Goal: Task Accomplishment & Management: Complete application form

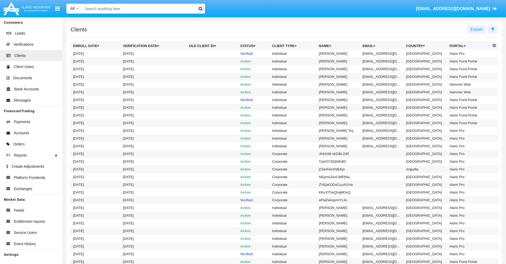
click at [493, 29] on icon at bounding box center [492, 29] width 3 height 4
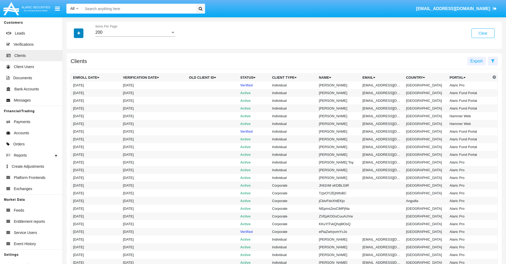
click at [79, 33] on icon "button" at bounding box center [78, 33] width 3 height 4
click at [83, 90] on span "Email" at bounding box center [82, 90] width 11 height 6
click at [73, 92] on input "Email" at bounding box center [73, 92] width 0 height 0
checkbox input "true"
click at [79, 33] on icon "button" at bounding box center [78, 33] width 3 height 4
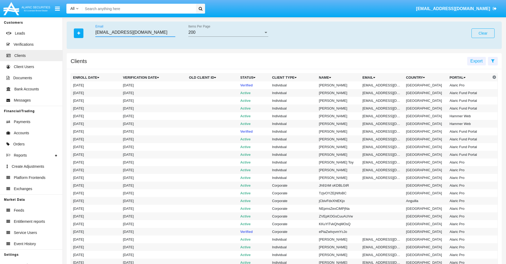
type input "1h5opj@sg.f.mil"
click at [384, 85] on td "1h5opj@sg.f.mil" at bounding box center [383, 85] width 44 height 8
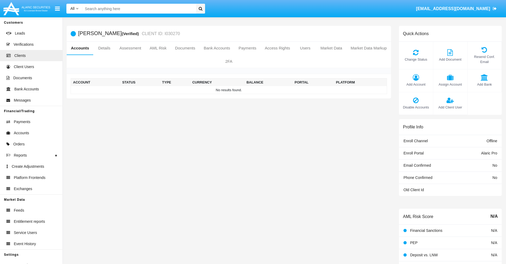
click at [416, 84] on span "Add Account" at bounding box center [416, 84] width 29 height 5
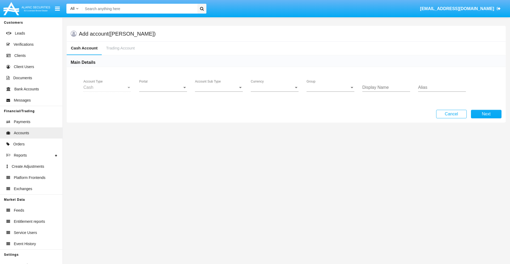
click at [163, 87] on span "Portal" at bounding box center [160, 87] width 43 height 5
click at [164, 91] on span "Alaric Pro" at bounding box center [163, 91] width 49 height 13
click at [219, 87] on span "Account Sub Type" at bounding box center [216, 87] width 43 height 5
click at [219, 91] on span "Trading Cash" at bounding box center [219, 91] width 48 height 13
click at [331, 87] on span "Group" at bounding box center [328, 87] width 43 height 5
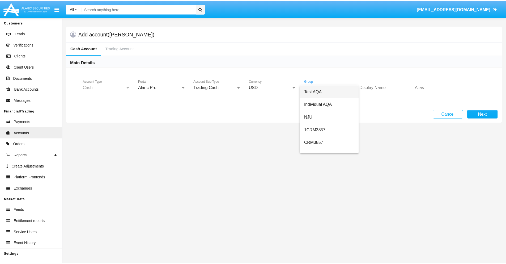
scroll to position [238, 0]
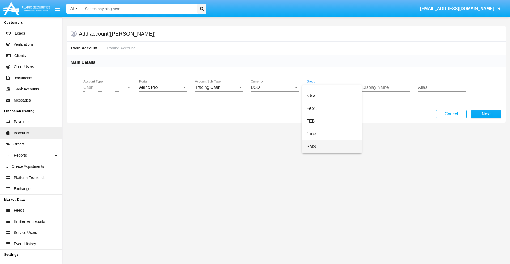
click at [332, 147] on span "SMS" at bounding box center [332, 146] width 51 height 13
type input "salmon"
type input "red"
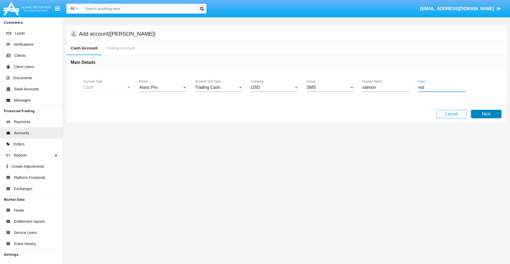
click at [486, 114] on button "Next" at bounding box center [486, 114] width 31 height 9
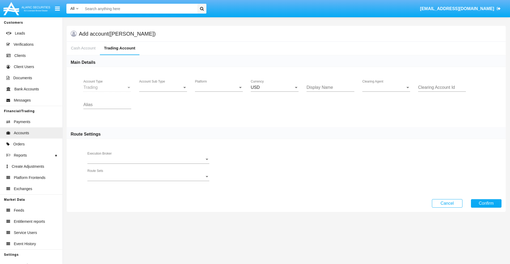
click at [163, 87] on span "Account Sub Type" at bounding box center [160, 87] width 43 height 5
click at [163, 91] on span "Trading" at bounding box center [163, 91] width 48 height 13
click at [219, 87] on span "Platform" at bounding box center [216, 87] width 43 height 5
click at [219, 91] on span "Hammer Lite" at bounding box center [219, 91] width 48 height 13
click at [386, 87] on span "Clearing Agent" at bounding box center [383, 87] width 43 height 5
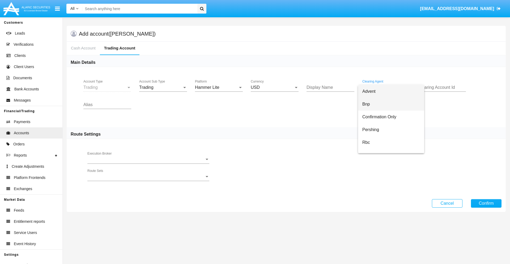
click at [391, 104] on span "Bnp" at bounding box center [391, 104] width 58 height 13
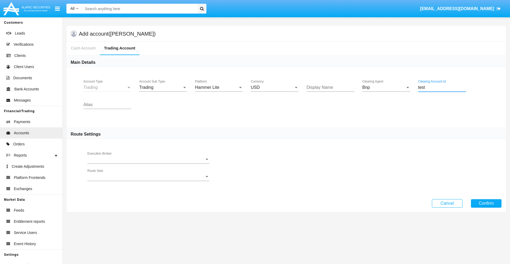
type input "test"
type input "ivory"
type input "cyan"
click at [486, 203] on button "Confirm" at bounding box center [486, 203] width 31 height 9
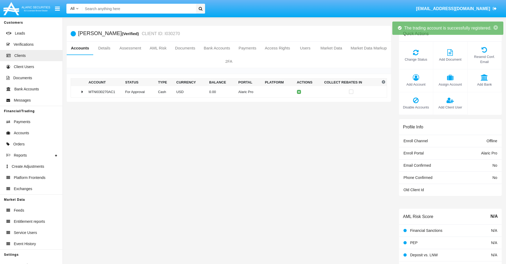
click at [227, 92] on td "0.00" at bounding box center [221, 91] width 29 height 11
click at [299, 92] on icon at bounding box center [300, 92] width 2 height 2
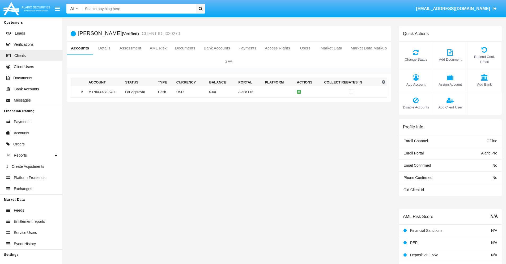
click at [227, 92] on td "0.00" at bounding box center [221, 91] width 29 height 11
click at [299, 103] on icon at bounding box center [300, 103] width 2 height 2
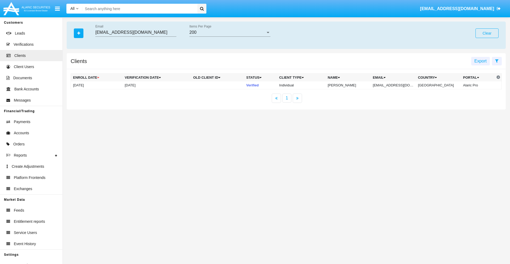
click at [487, 33] on button "Clear" at bounding box center [487, 33] width 23 height 10
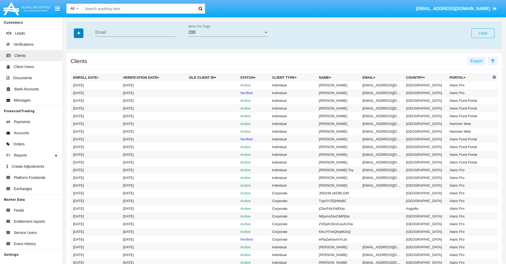
click at [79, 33] on icon "button" at bounding box center [78, 33] width 3 height 4
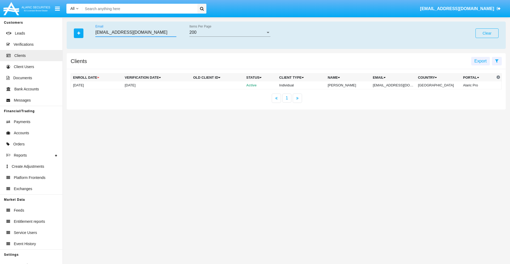
type input "[EMAIL_ADDRESS][DOMAIN_NAME]"
click at [397, 85] on td "[EMAIL_ADDRESS][DOMAIN_NAME]" at bounding box center [393, 85] width 45 height 8
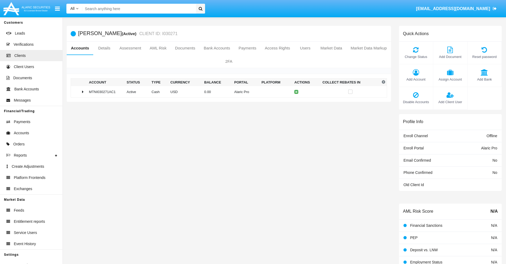
click at [416, 79] on span "Add Account" at bounding box center [416, 79] width 29 height 5
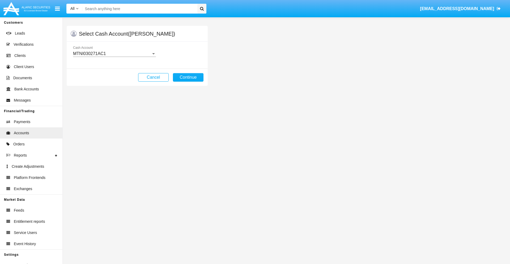
click at [114, 54] on div "MTNI030271AC1" at bounding box center [112, 53] width 78 height 5
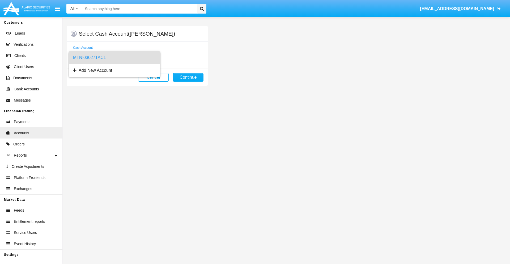
click at [114, 58] on span "MTNI030271AC1" at bounding box center [114, 57] width 83 height 13
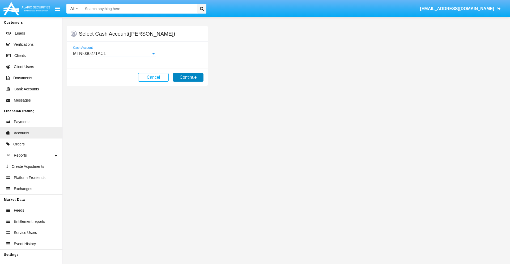
click at [188, 77] on button "Continue" at bounding box center [188, 77] width 31 height 9
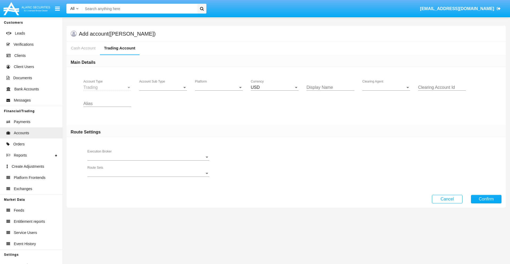
click at [163, 87] on span "Account Sub Type" at bounding box center [160, 87] width 43 height 5
click at [163, 91] on span "Trading" at bounding box center [163, 91] width 48 height 13
click at [219, 87] on span "Platform" at bounding box center [216, 87] width 43 height 5
click at [219, 91] on span "Hammer Lite" at bounding box center [219, 91] width 48 height 13
click at [386, 87] on span "Clearing Agent" at bounding box center [383, 87] width 43 height 5
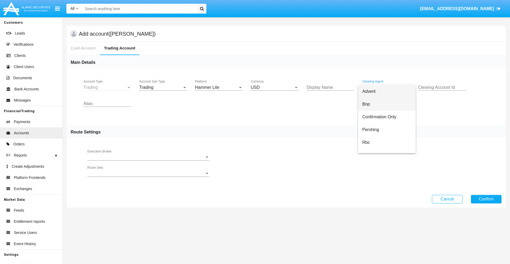
click at [391, 104] on span "Bnp" at bounding box center [386, 104] width 49 height 13
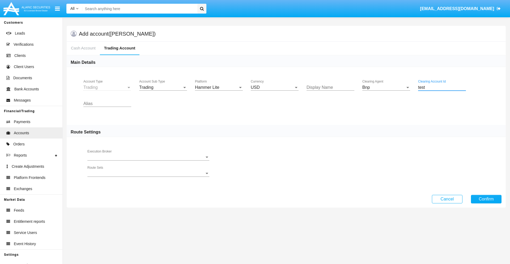
type input "test"
type input "sky blue"
type input "yellow"
click at [486, 199] on button "Confirm" at bounding box center [486, 199] width 31 height 9
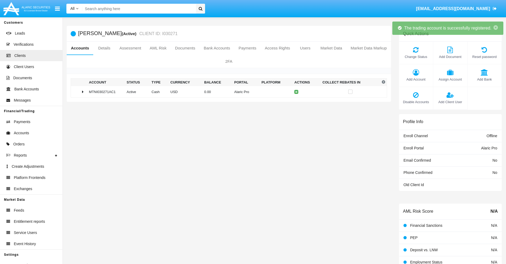
click at [227, 92] on td "0.00" at bounding box center [217, 91] width 30 height 11
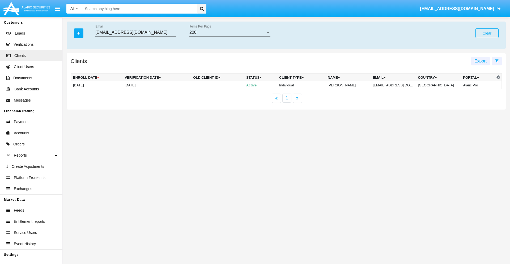
click at [487, 33] on button "Clear" at bounding box center [487, 33] width 23 height 10
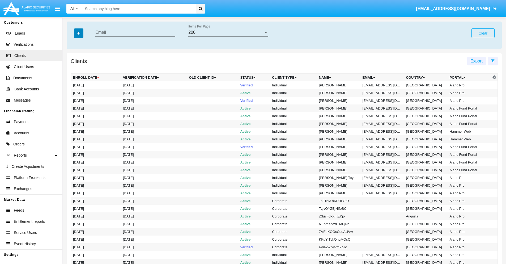
click at [79, 33] on icon "button" at bounding box center [78, 33] width 3 height 4
type input "42cuje_u3jkb@cw8ey.jp"
click at [384, 85] on td "42cuje_u3jkb@cw8ey.jp" at bounding box center [383, 85] width 44 height 8
